Goal: Task Accomplishment & Management: Use online tool/utility

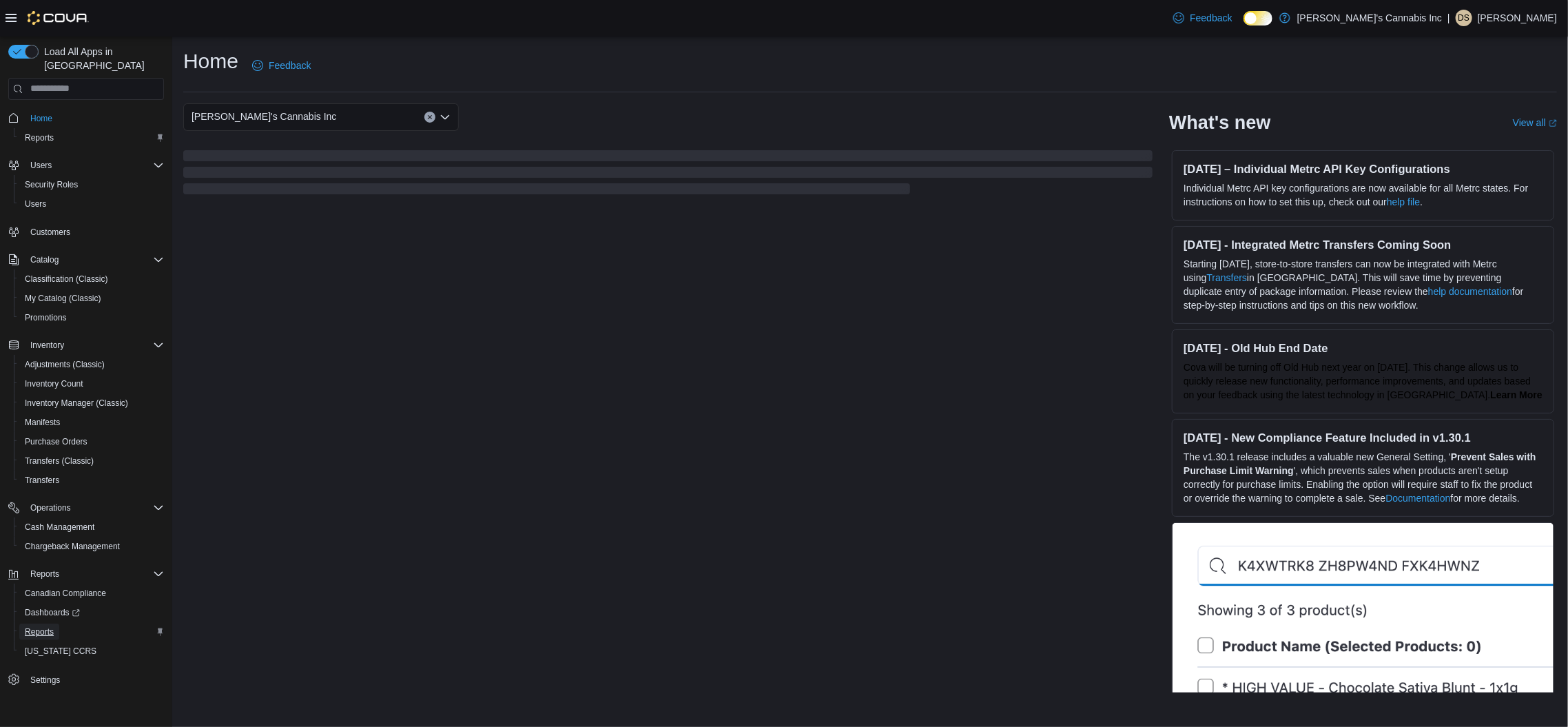
click at [50, 626] on span "Reports" at bounding box center [39, 631] width 29 height 11
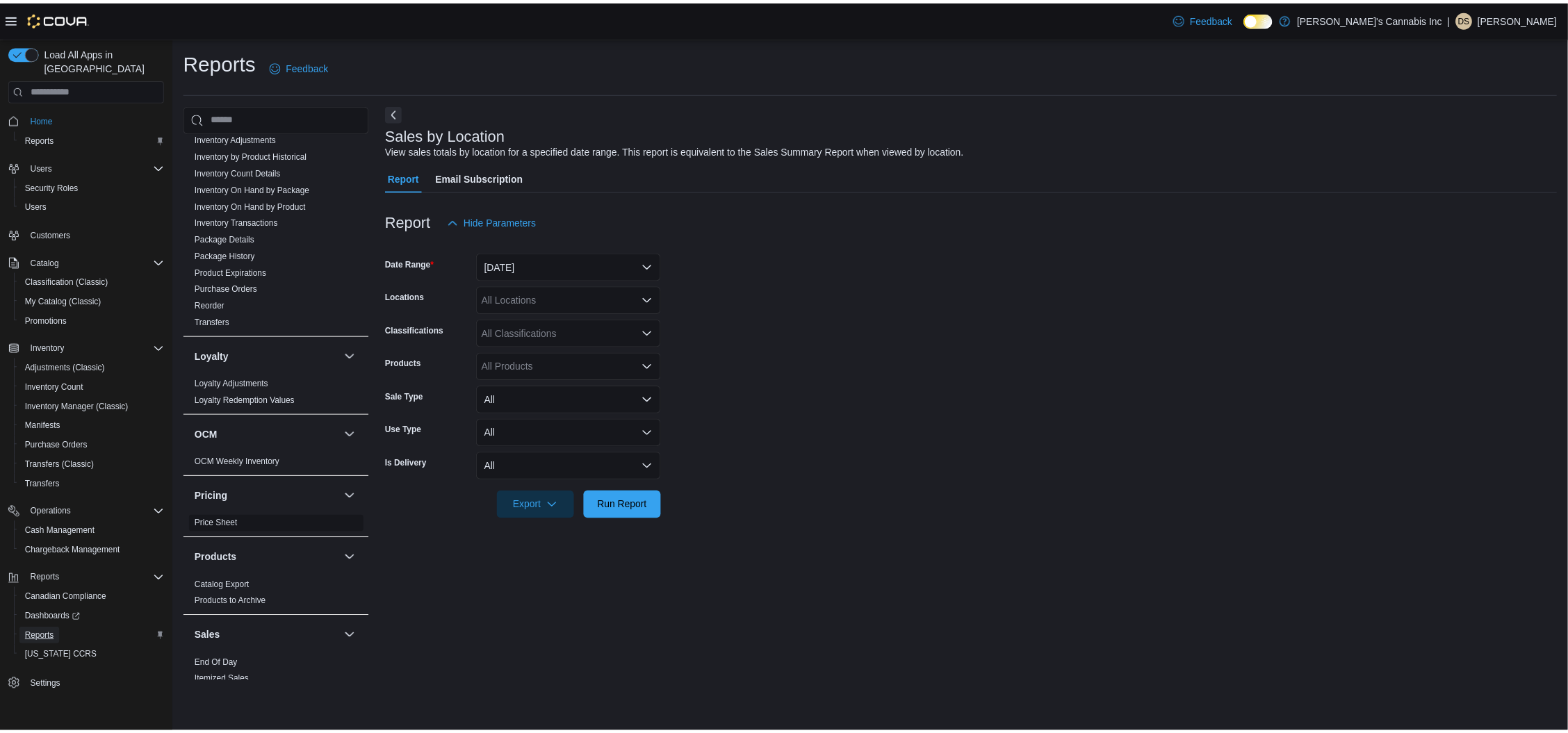
scroll to position [656, 0]
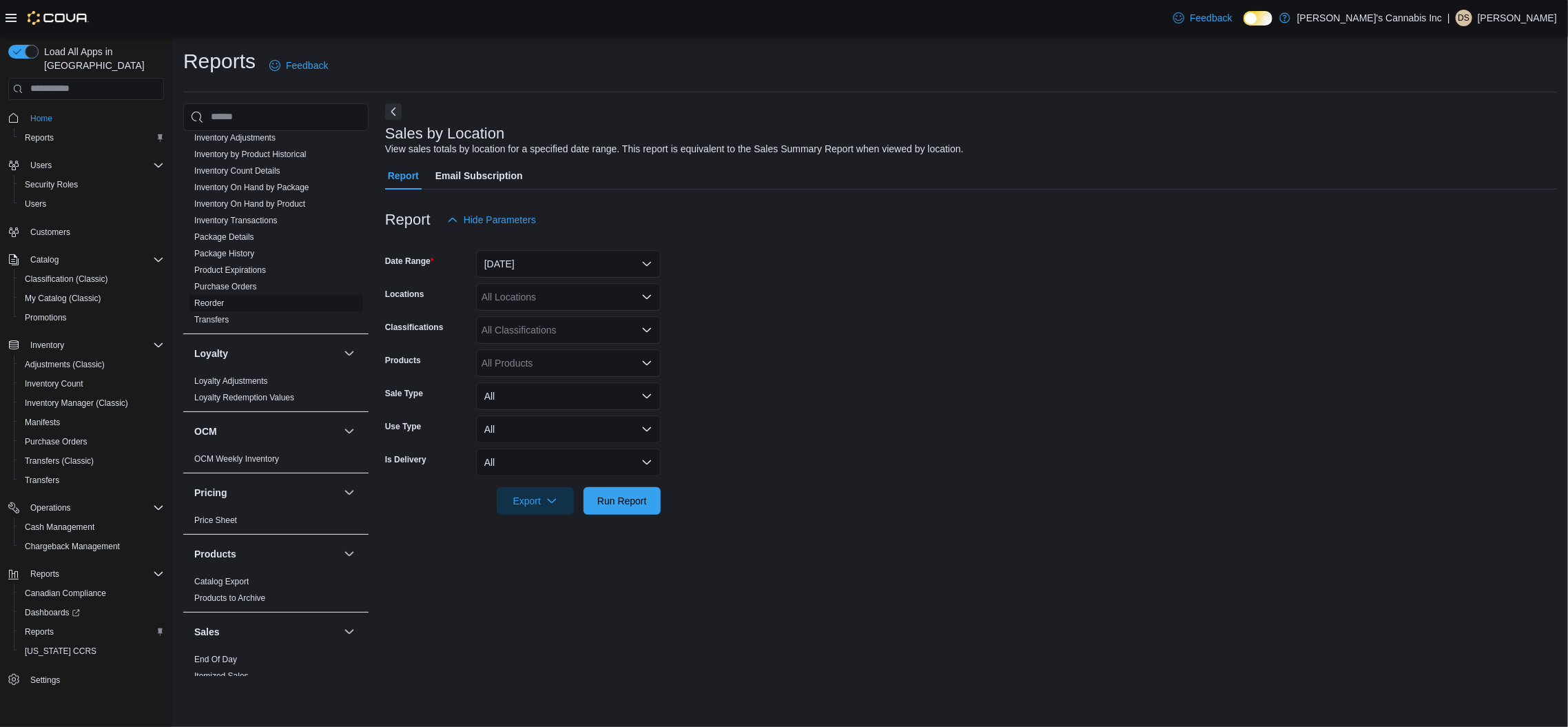
drag, startPoint x: 210, startPoint y: 285, endPoint x: 205, endPoint y: 292, distance: 8.6
drag, startPoint x: 548, startPoint y: 258, endPoint x: 527, endPoint y: 278, distance: 29.0
click at [527, 278] on form "Date Range Yesterday Locations All Locations Classifications All Classification…" at bounding box center [970, 374] width 1172 height 281
click at [524, 270] on button "Yesterday" at bounding box center [568, 264] width 185 height 28
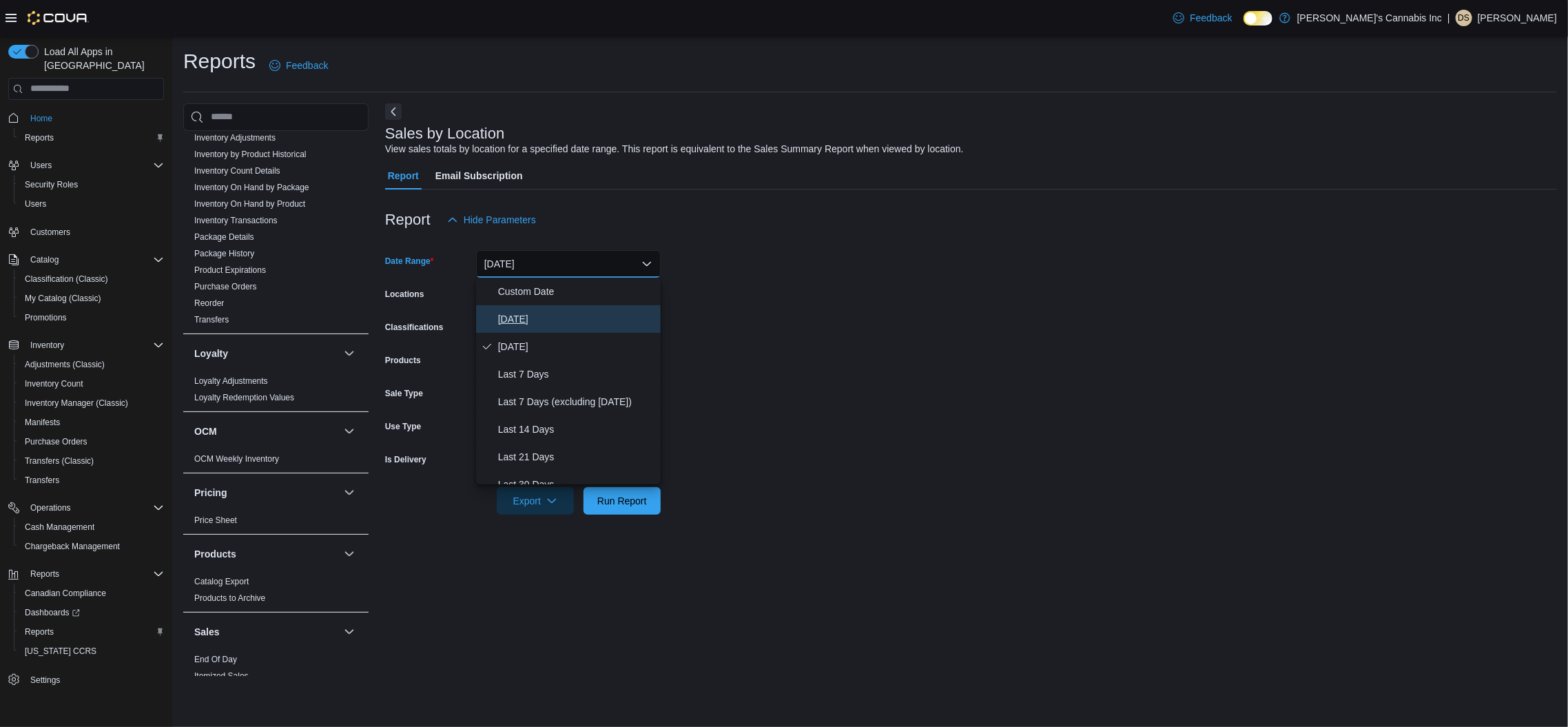
click at [536, 321] on span "Today" at bounding box center [577, 319] width 157 height 16
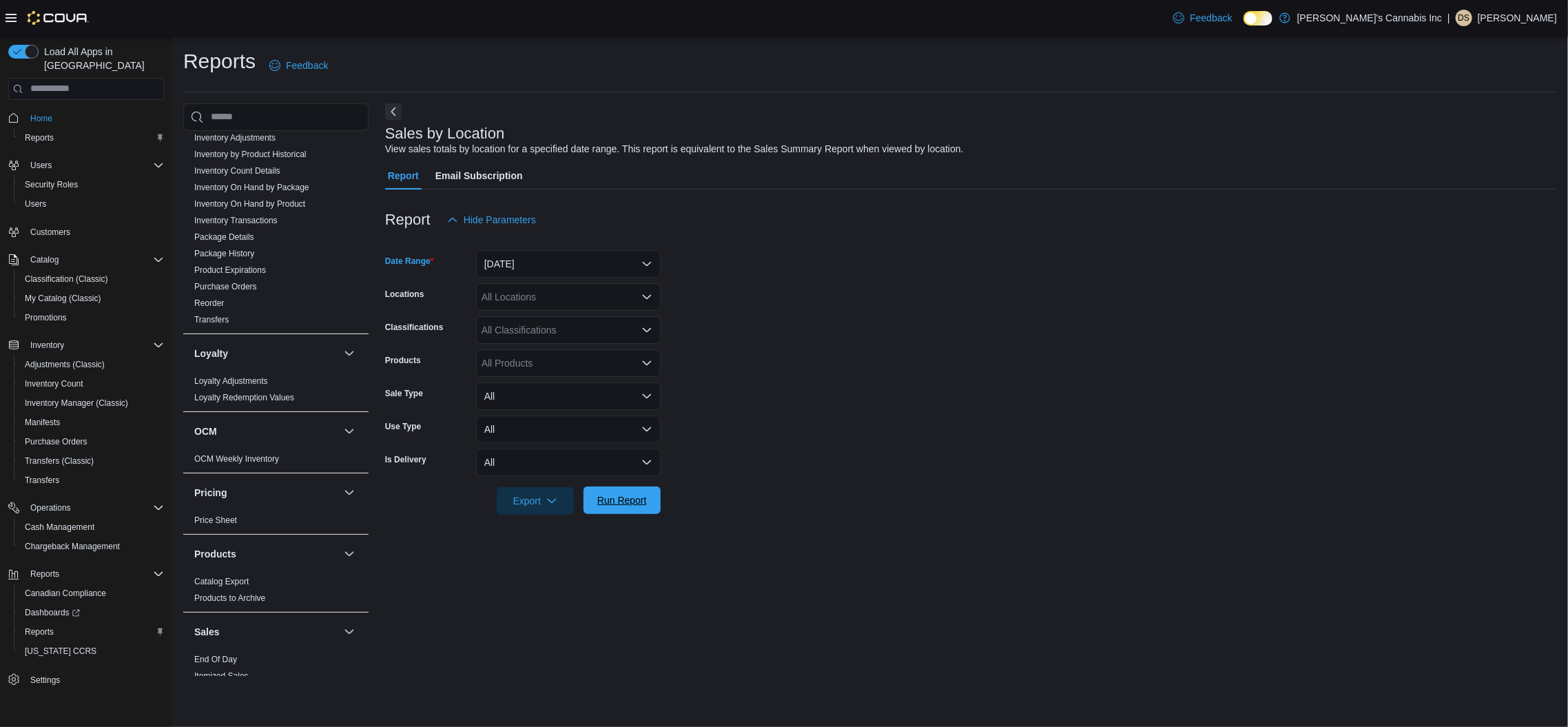
click at [610, 496] on span "Run Report" at bounding box center [622, 500] width 49 height 13
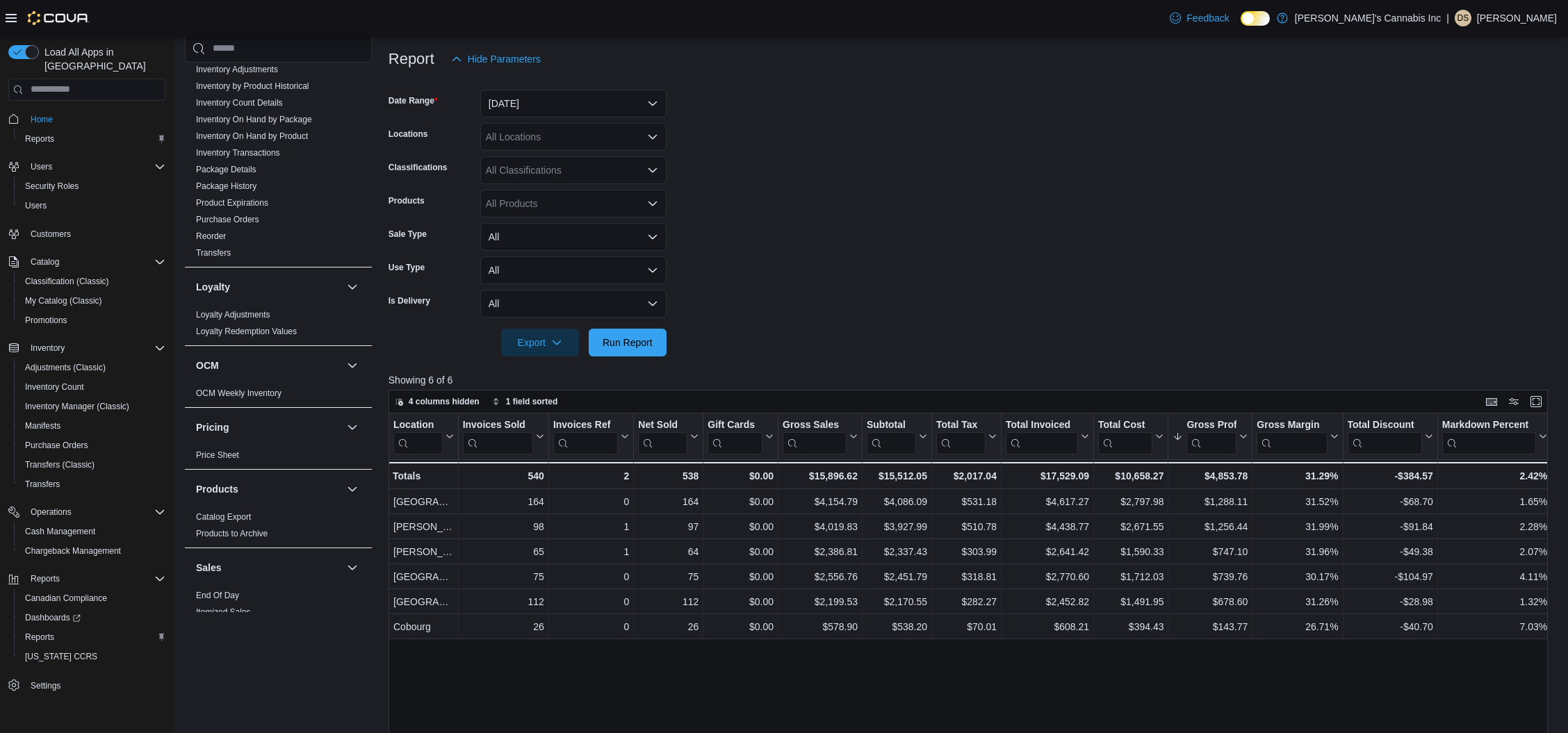
scroll to position [64, 0]
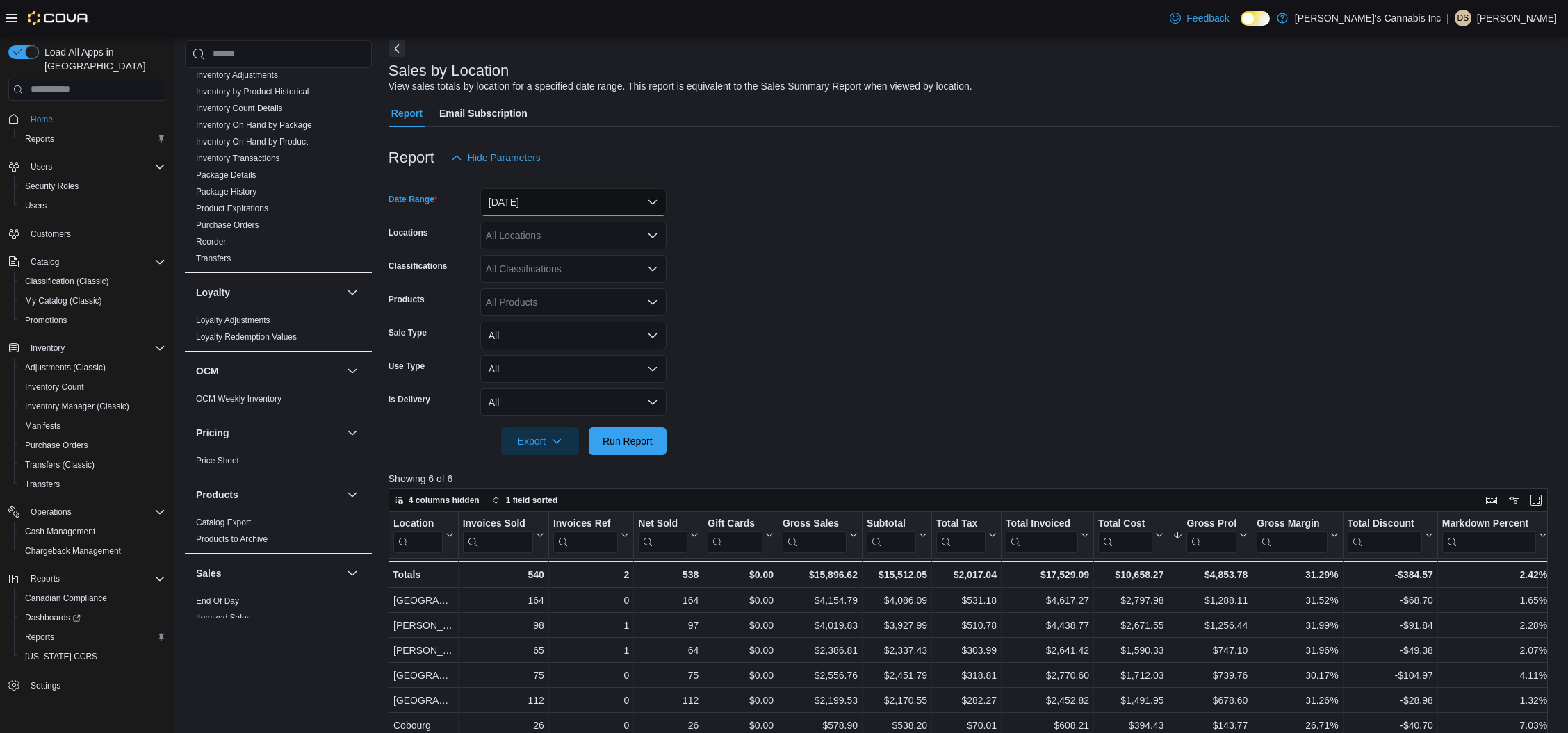
click at [544, 208] on button "Today" at bounding box center [573, 202] width 187 height 28
click at [579, 343] on span "Last 7 Days (excluding today)" at bounding box center [582, 341] width 159 height 17
click at [763, 279] on form "Date Range Last 7 Days (excluding today) Locations All Locations Classification…" at bounding box center [974, 313] width 1171 height 283
click at [640, 442] on span "Run Report" at bounding box center [628, 440] width 50 height 14
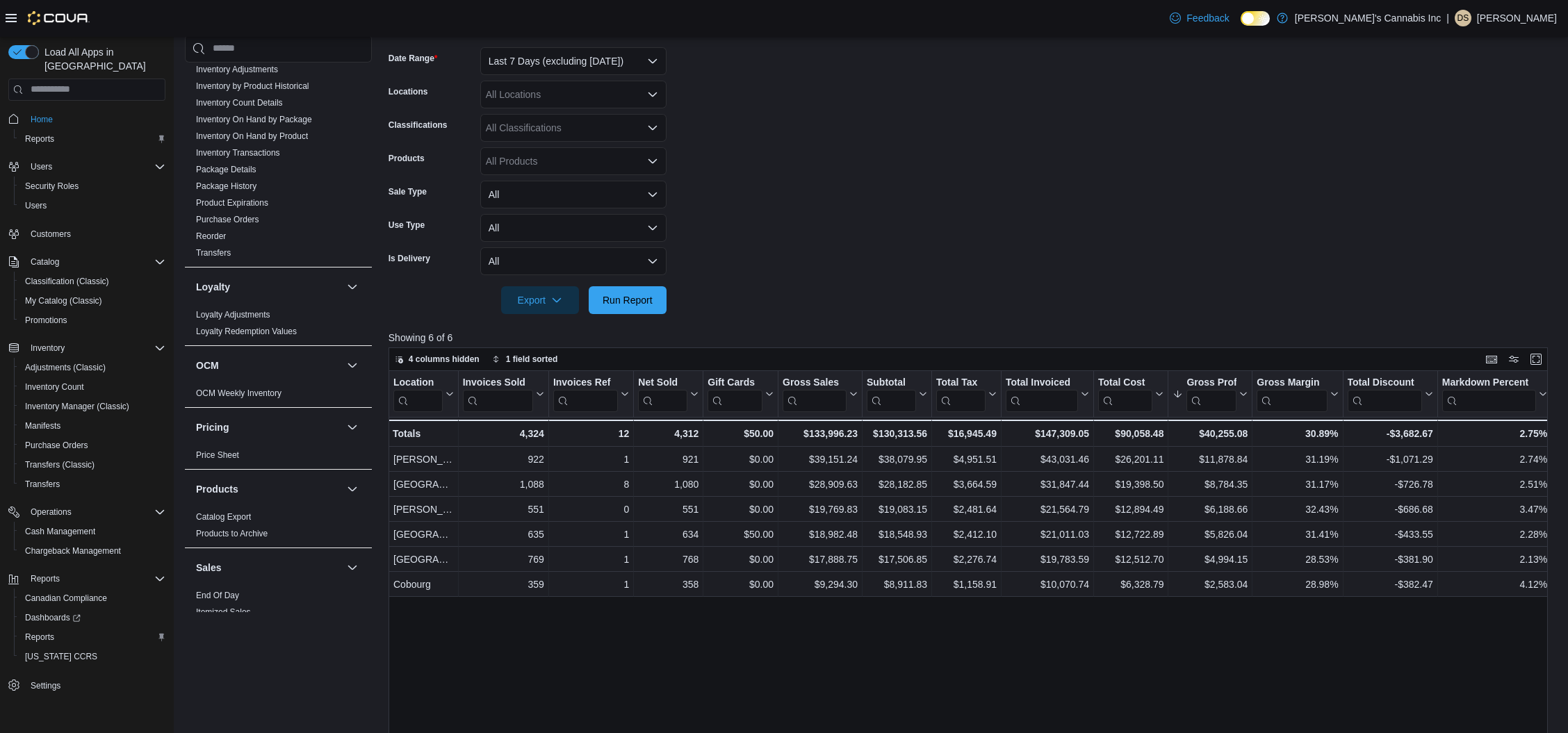
scroll to position [205, 0]
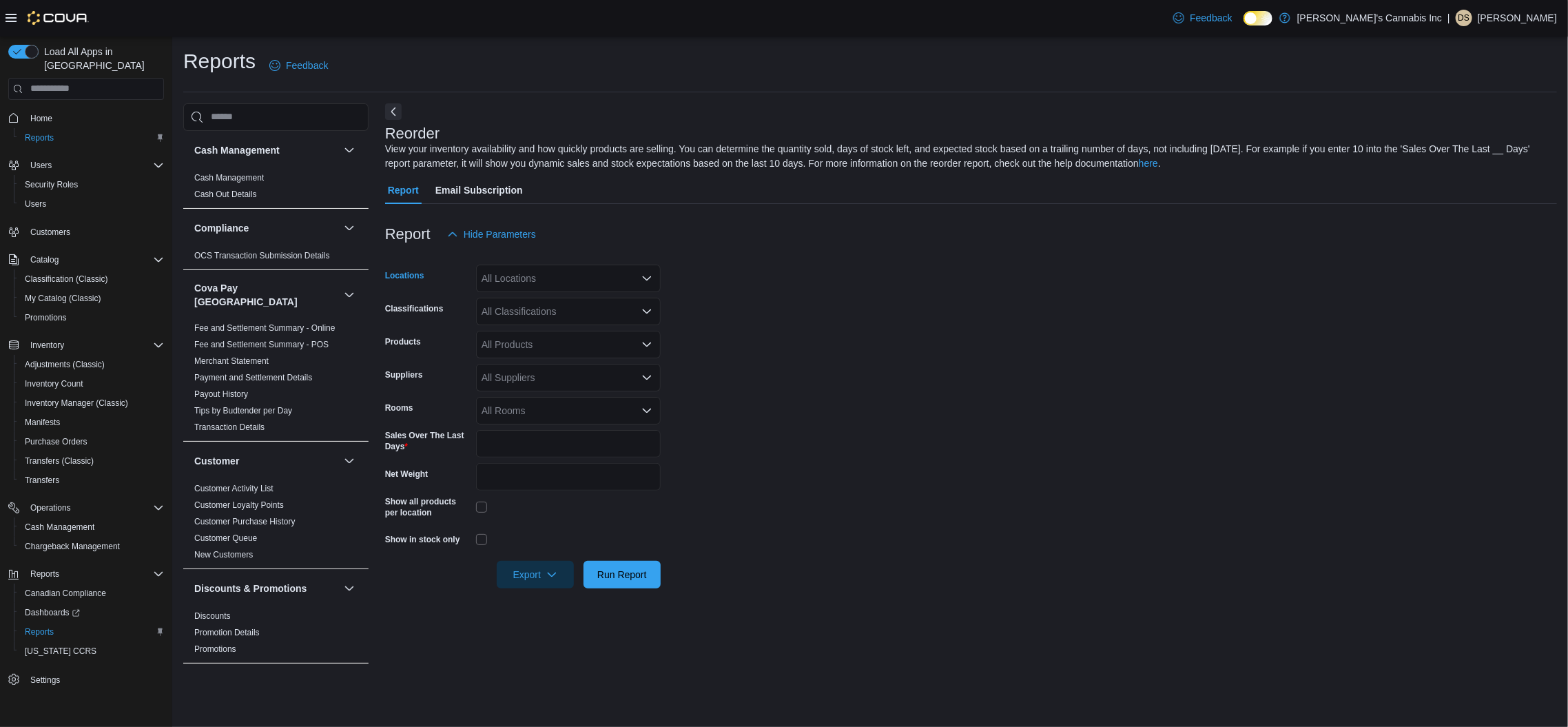
click at [539, 283] on div "All Locations" at bounding box center [568, 278] width 185 height 28
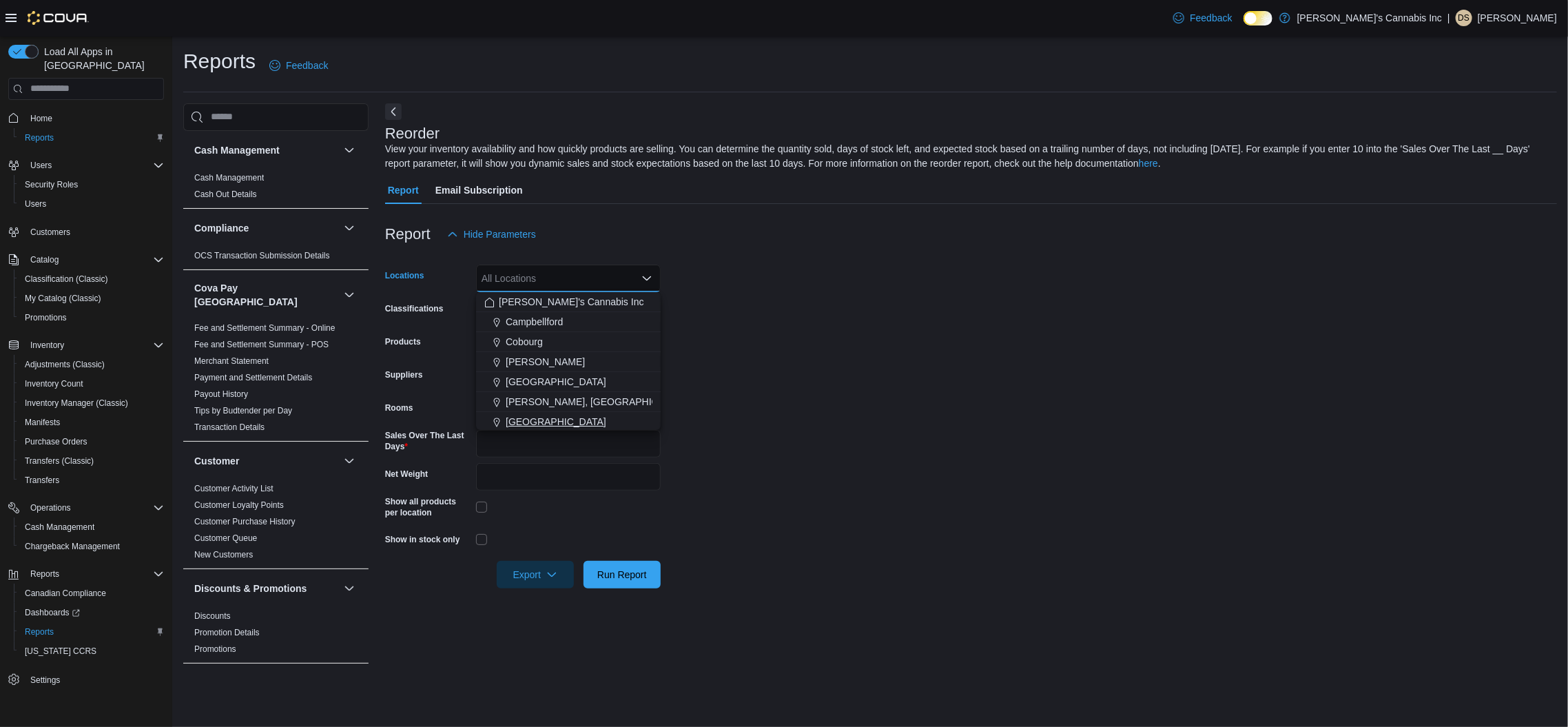
click at [521, 422] on span "[GEOGRAPHIC_DATA]" at bounding box center [556, 422] width 100 height 13
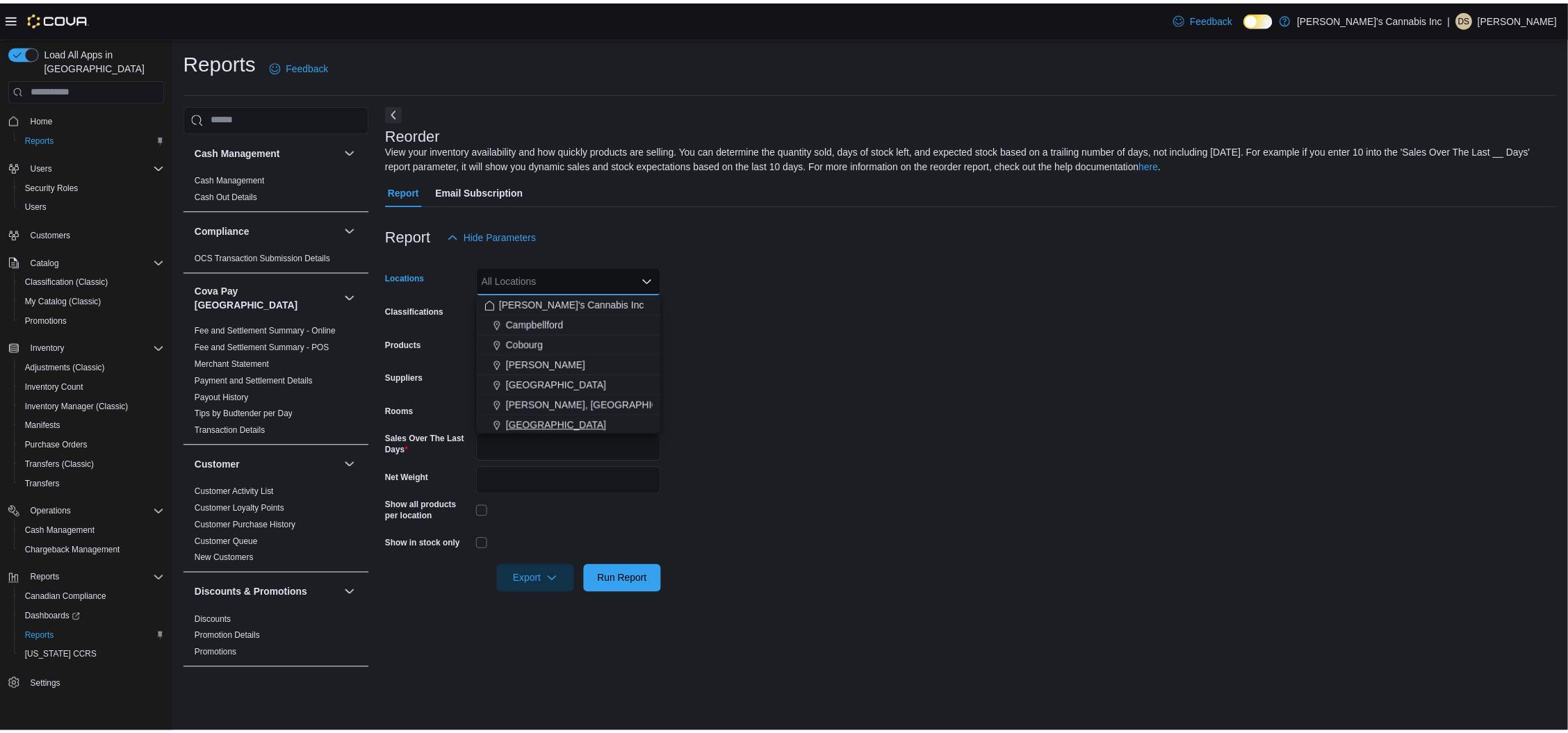
scroll to position [2, 0]
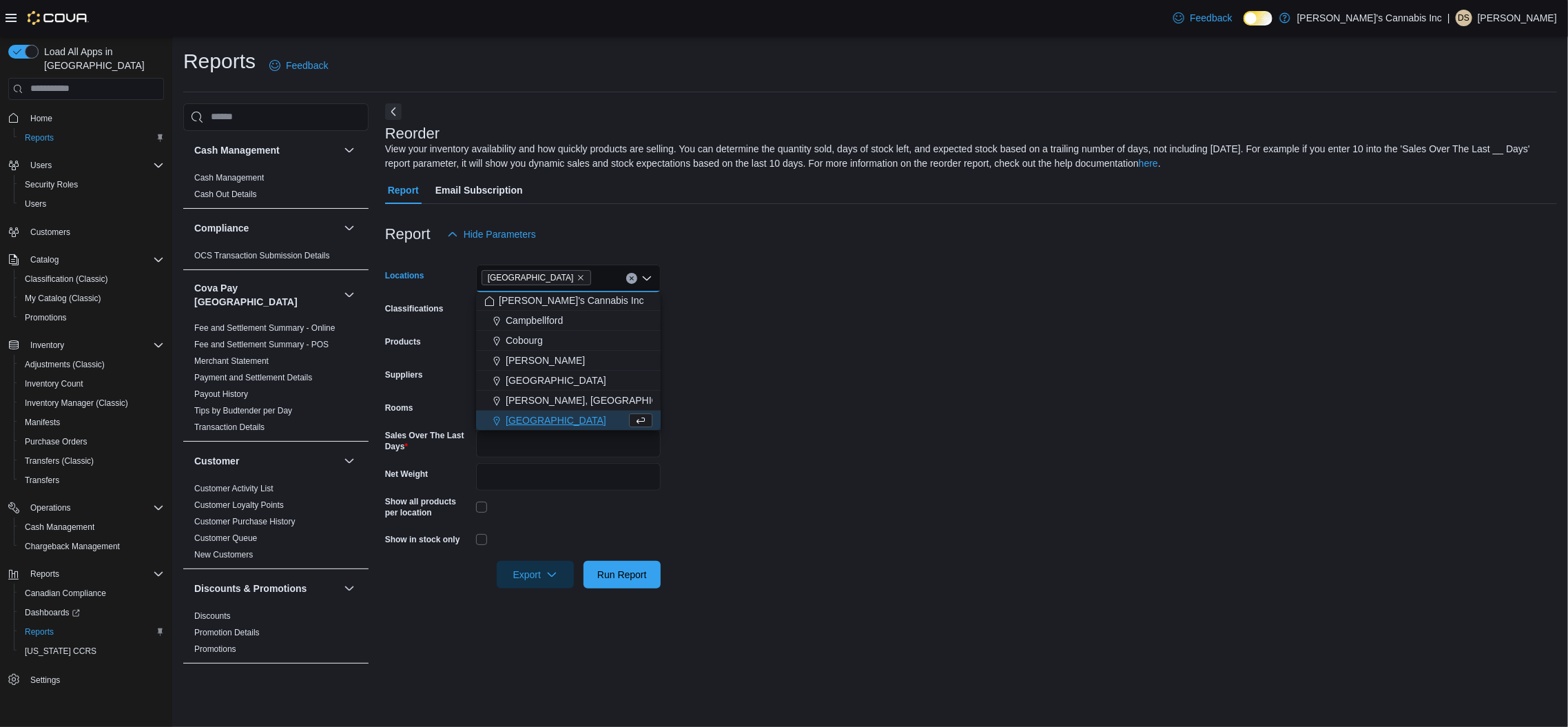
click at [806, 468] on form "Locations [GEOGRAPHIC_DATA] Combo box. Selected. [GEOGRAPHIC_DATA]. Press Backs…" at bounding box center [970, 418] width 1172 height 341
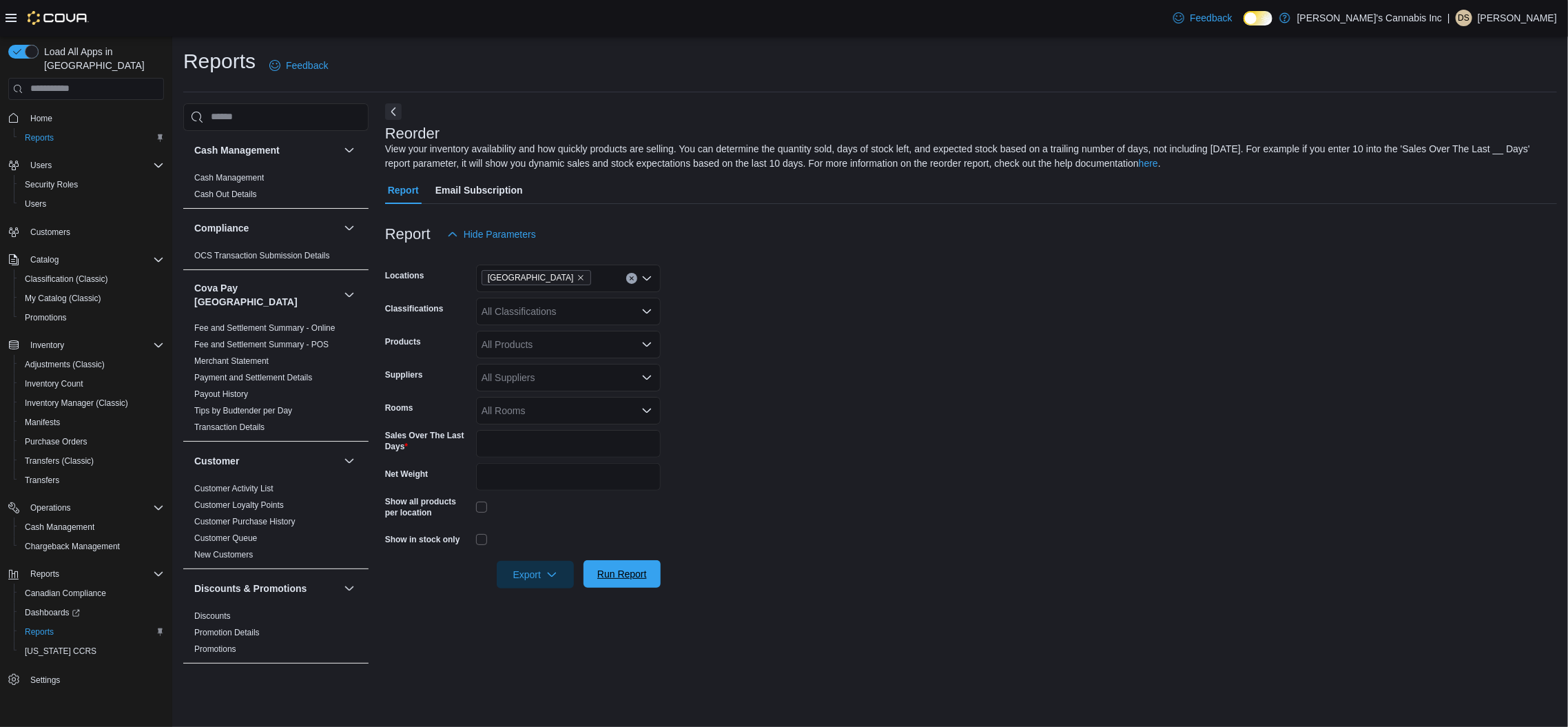
click at [623, 576] on span "Run Report" at bounding box center [622, 574] width 49 height 13
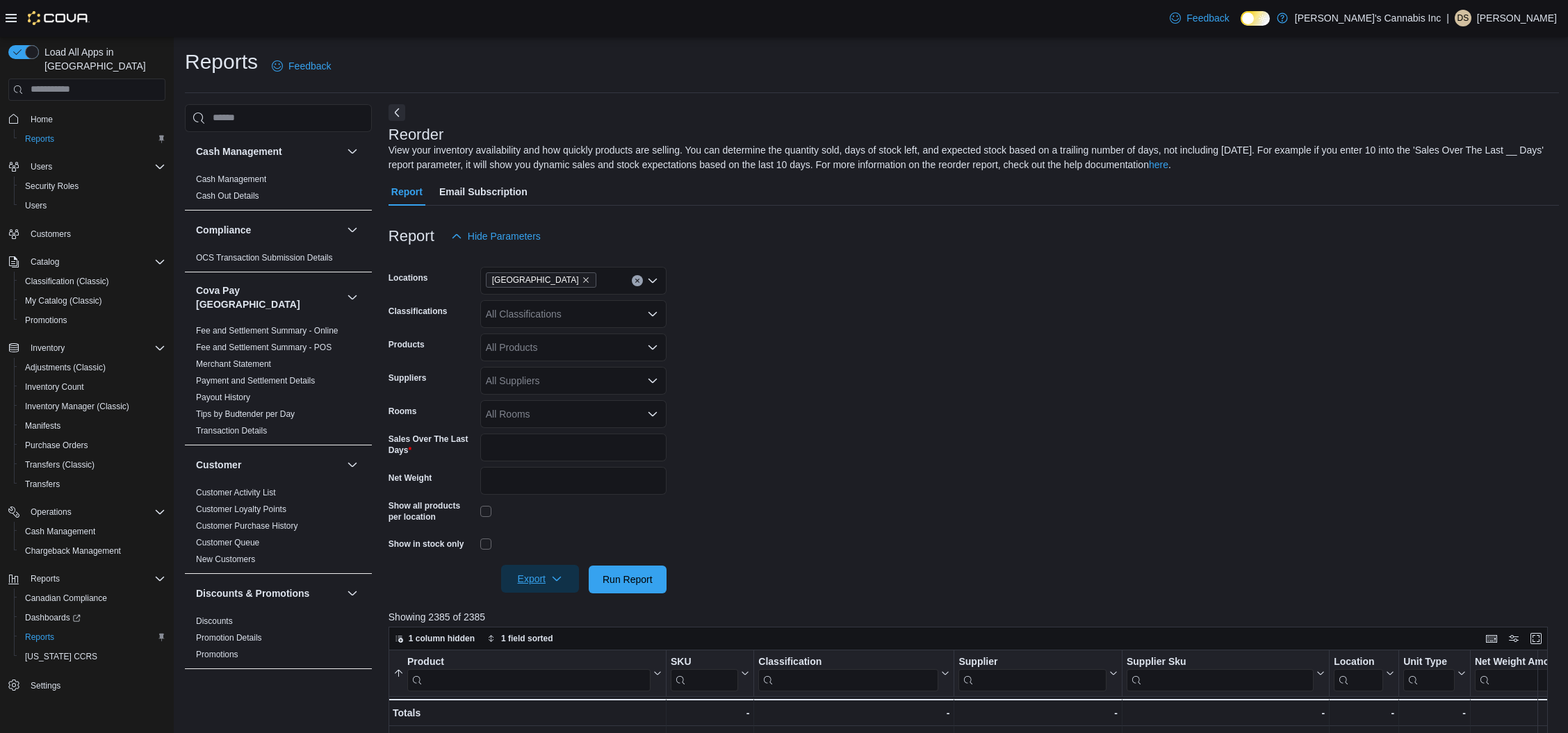
click at [540, 580] on span "Export" at bounding box center [539, 578] width 61 height 28
click at [567, 602] on span "Export to Excel" at bounding box center [542, 607] width 63 height 11
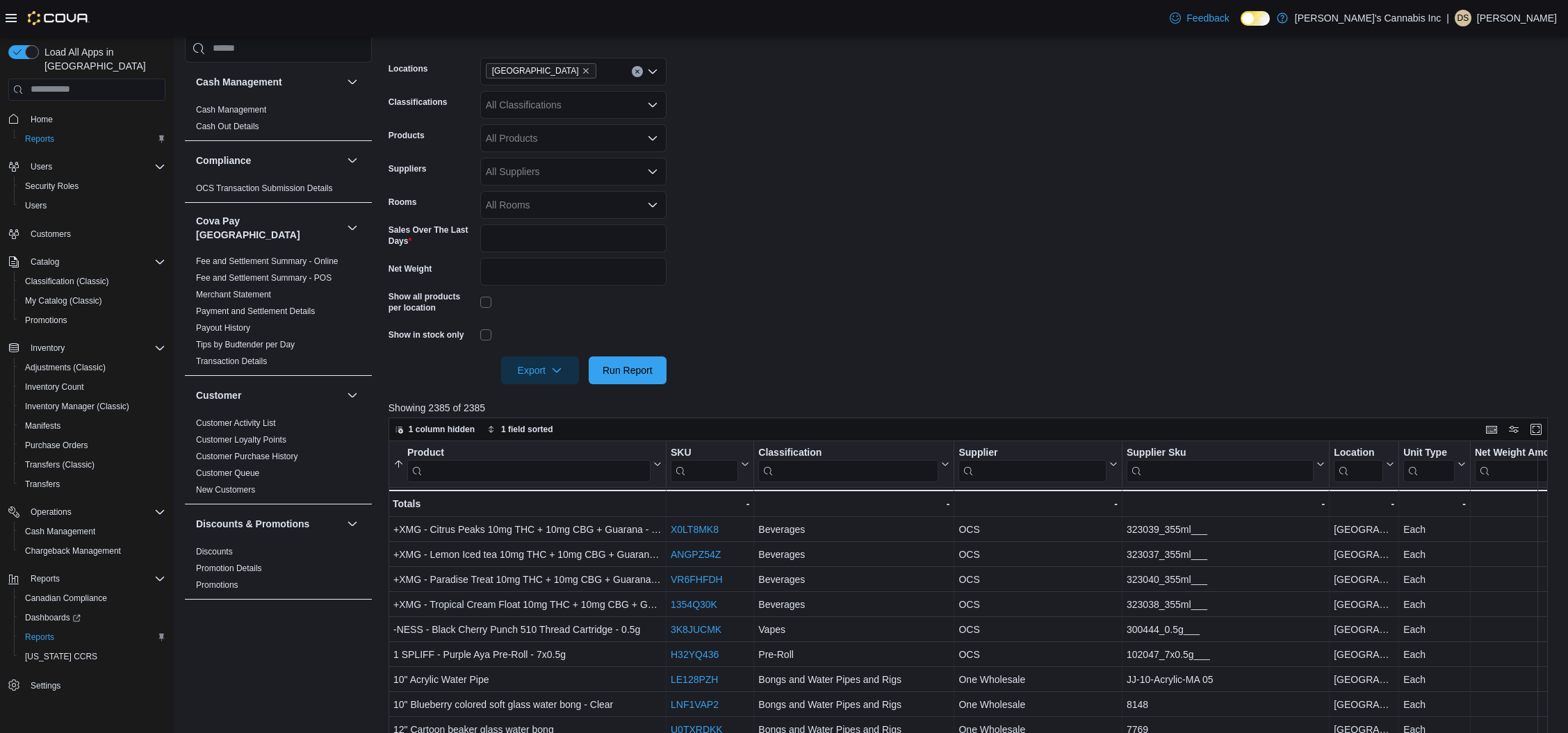
scroll to position [212, 0]
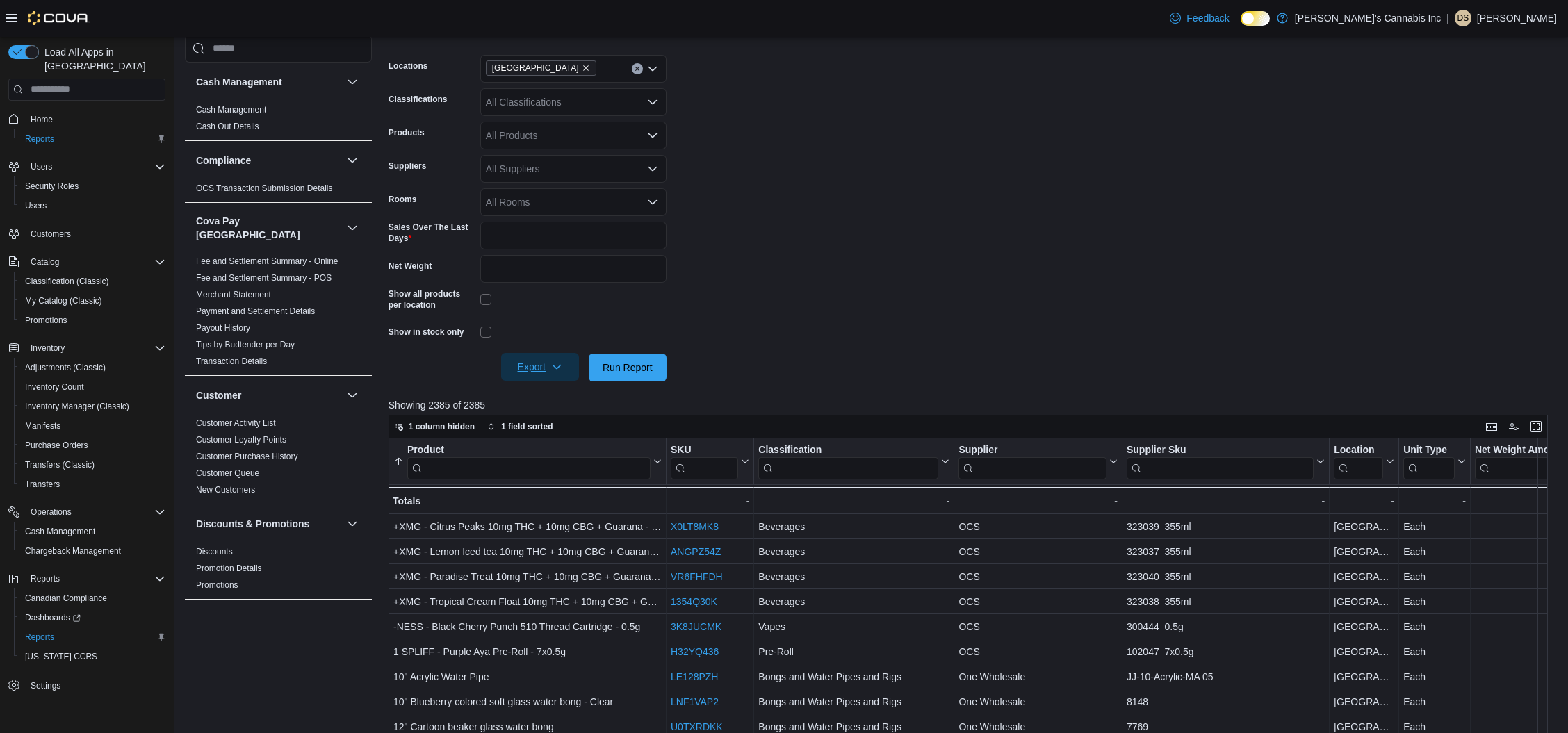
click at [549, 363] on span "Export" at bounding box center [539, 366] width 61 height 28
click at [551, 390] on span "Export to Excel" at bounding box center [542, 395] width 63 height 11
click at [582, 71] on icon "Remove Orleans from selection in this group" at bounding box center [585, 68] width 8 height 8
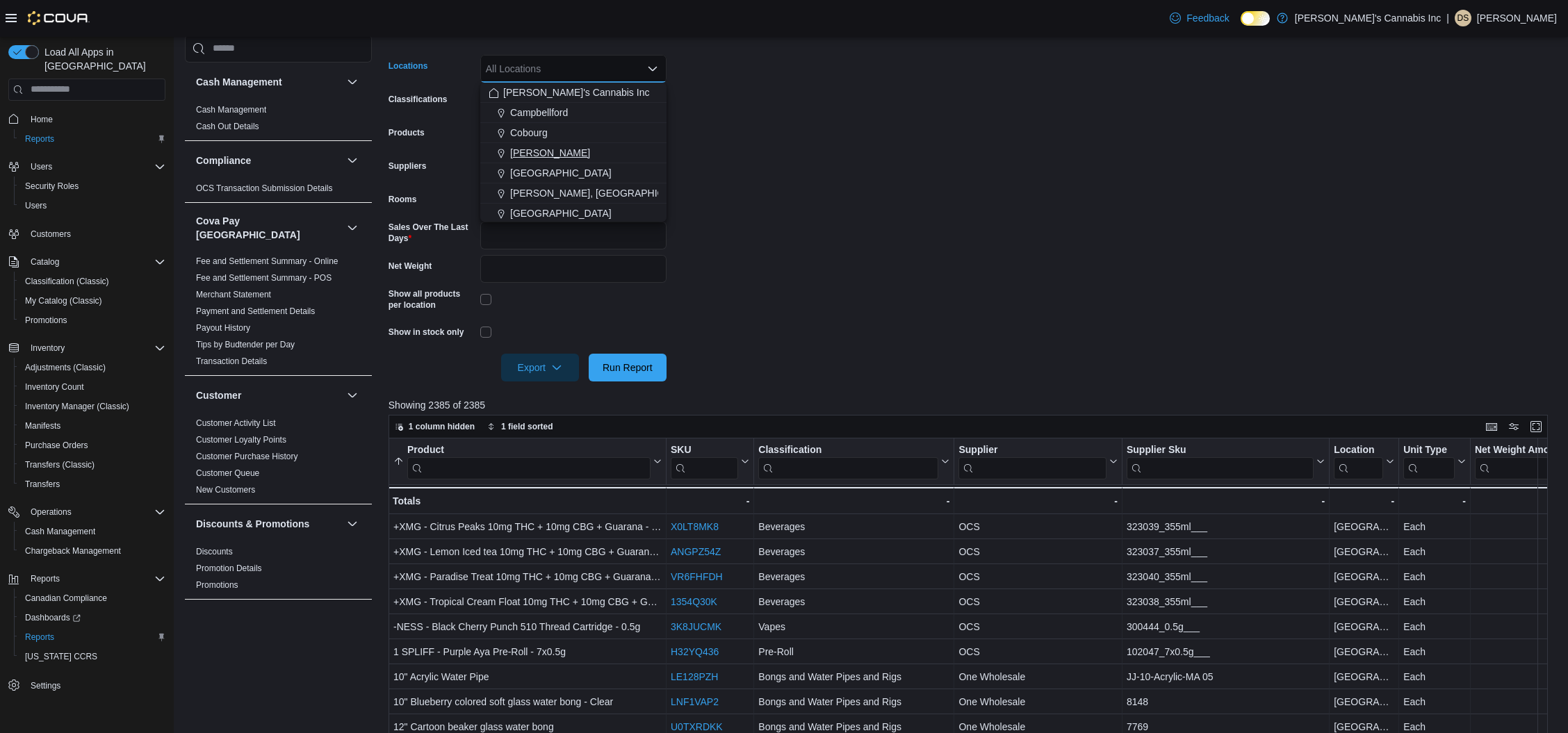
scroll to position [42, 0]
click at [516, 211] on span "[PERSON_NAME]" at bounding box center [550, 211] width 80 height 14
click at [861, 220] on form "Locations [PERSON_NAME] Combo box. Selected. [PERSON_NAME]. Press Backspace to …" at bounding box center [974, 210] width 1171 height 343
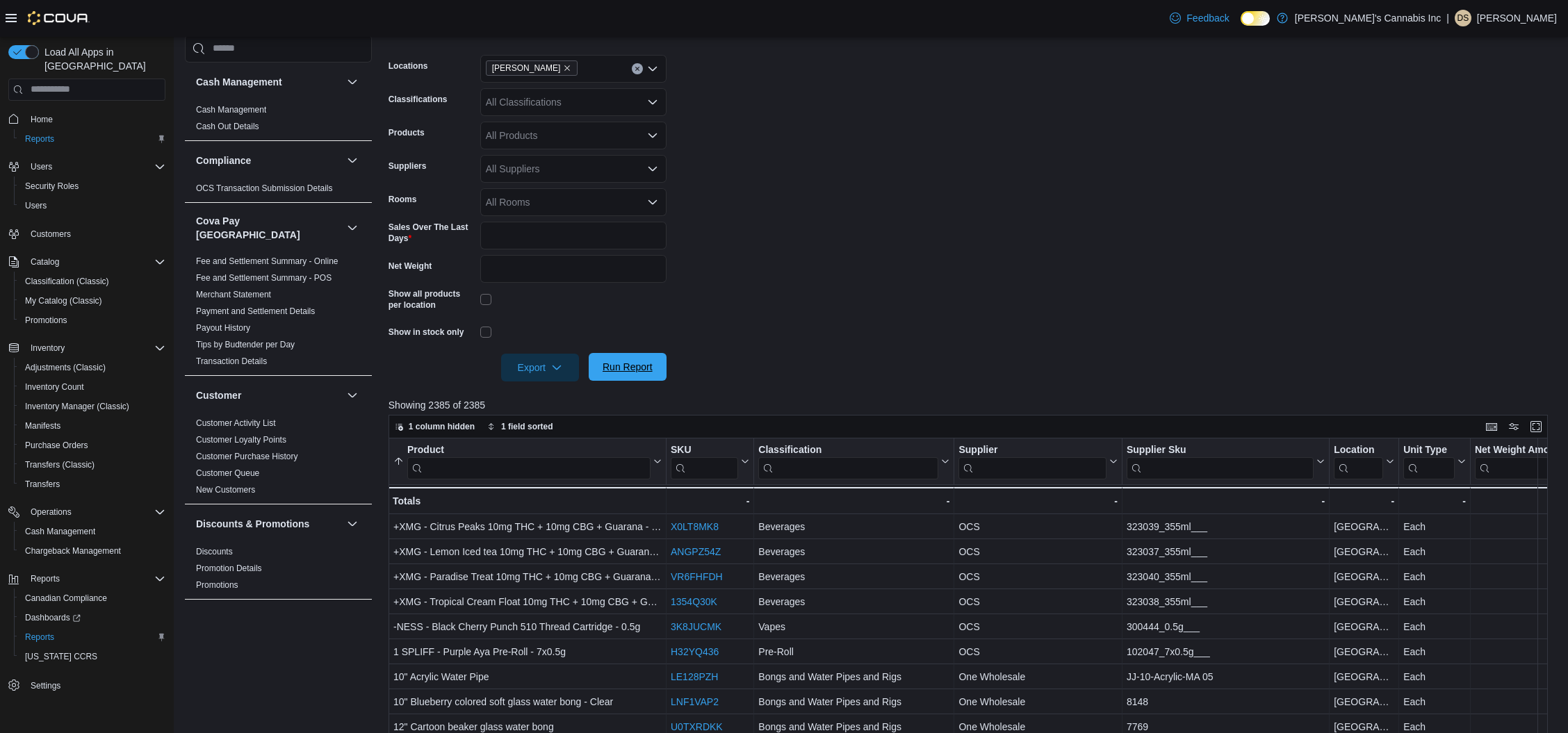
click at [636, 364] on span "Run Report" at bounding box center [628, 367] width 50 height 14
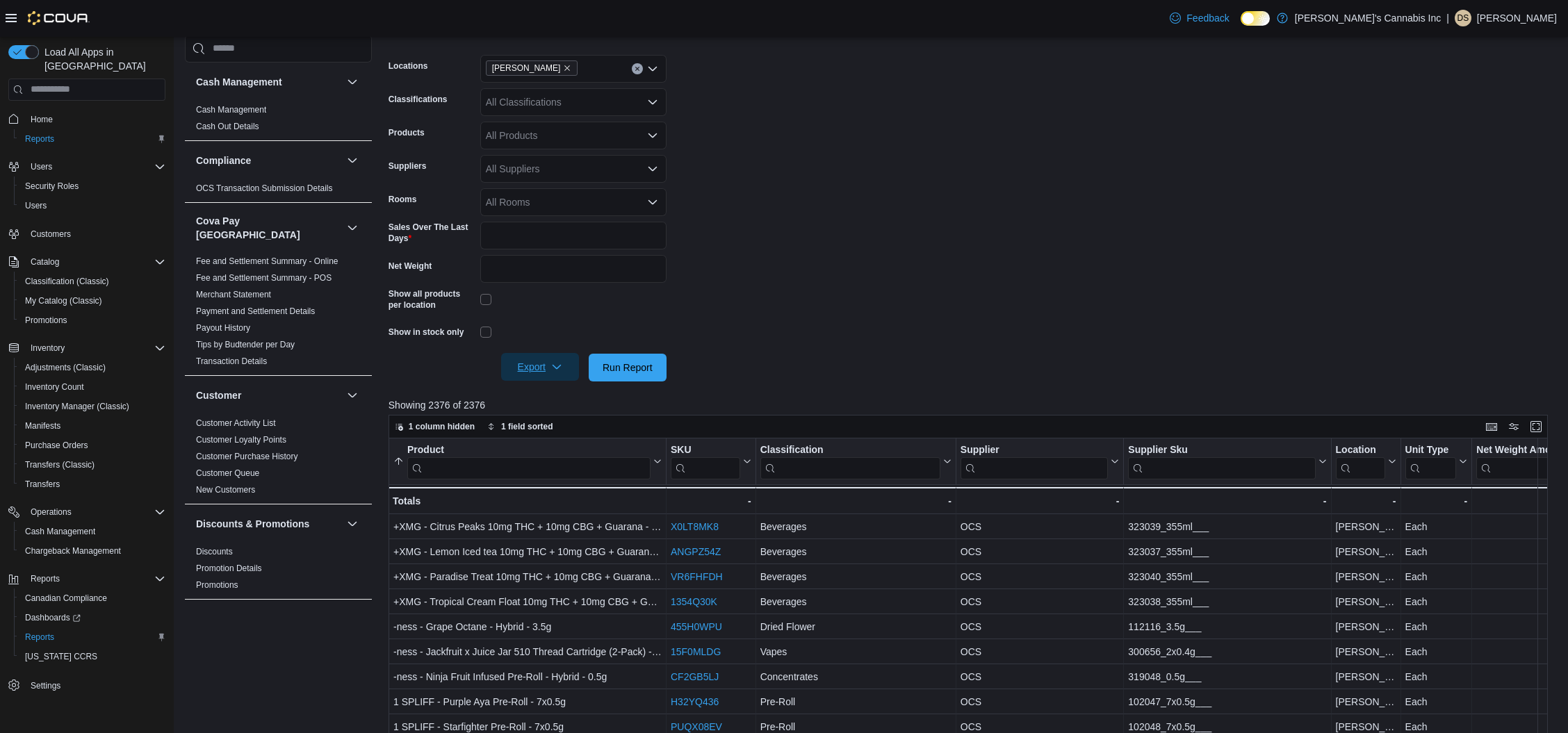
click at [557, 364] on icon "button" at bounding box center [557, 366] width 11 height 11
click at [554, 396] on span "Export to Excel" at bounding box center [542, 395] width 63 height 11
click at [1095, 199] on form "Locations [PERSON_NAME] Classifications All Classifications Products All Produc…" at bounding box center [974, 210] width 1171 height 343
click at [563, 66] on icon "Remove Russell from selection in this group" at bounding box center [566, 68] width 8 height 8
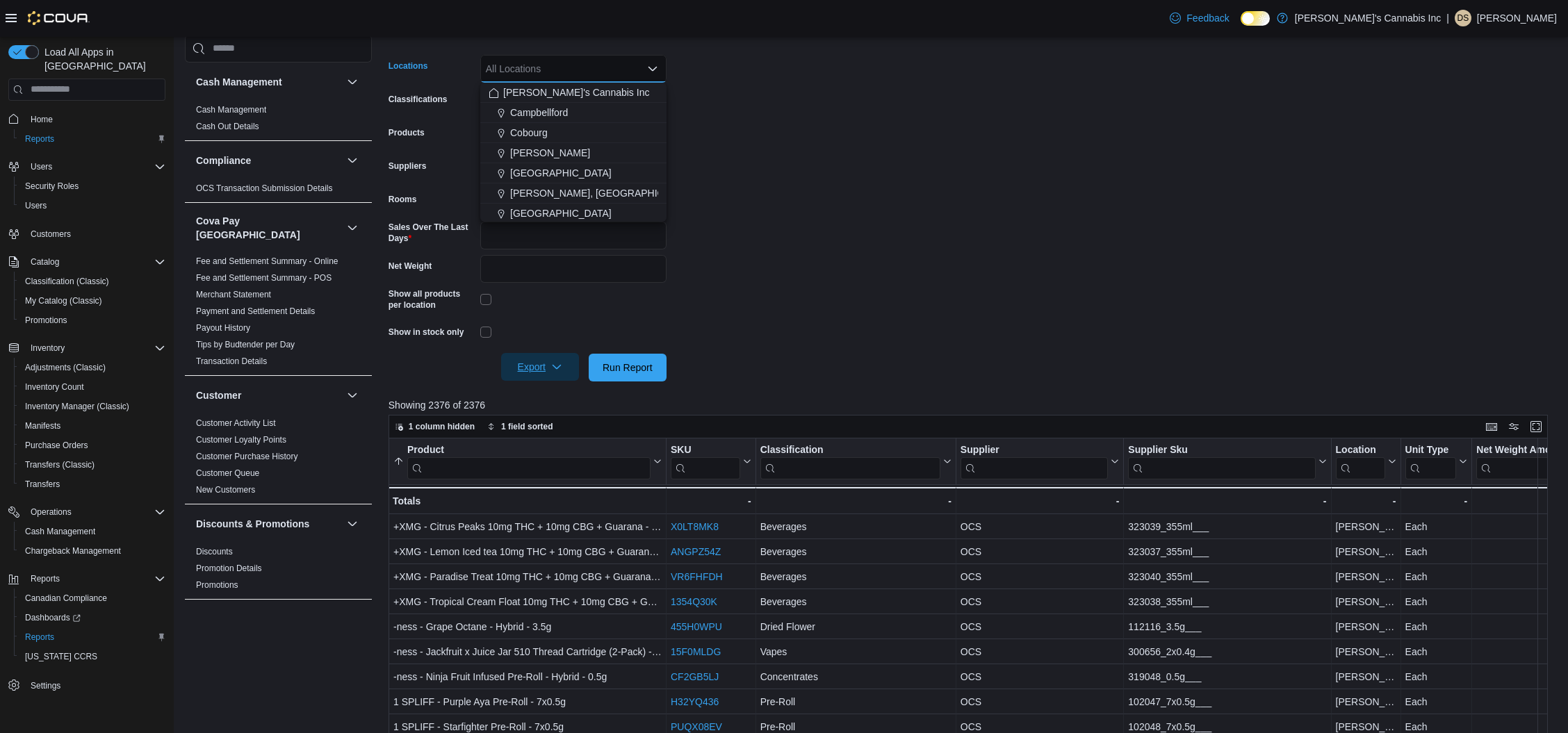
click at [523, 66] on div "All Locations Combo box. Selected. Combo box input. All Locations. Type some te…" at bounding box center [573, 69] width 187 height 28
click at [526, 106] on span "[PERSON_NAME]" at bounding box center [550, 110] width 80 height 14
click at [613, 368] on span "Run Report" at bounding box center [628, 367] width 50 height 14
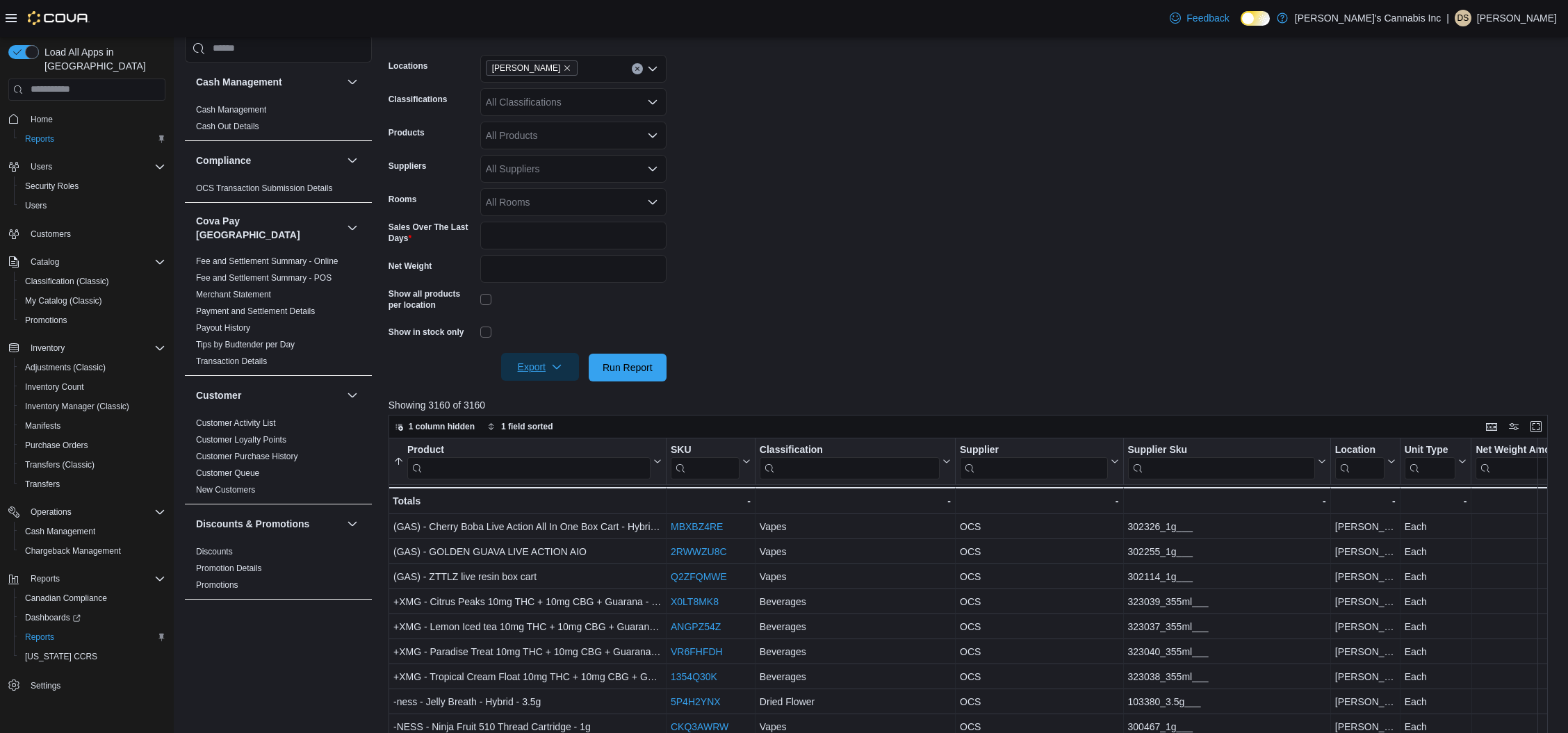
click at [569, 356] on span "Export" at bounding box center [539, 366] width 61 height 28
click at [561, 390] on span "Export to Excel" at bounding box center [542, 395] width 63 height 11
